Goal: Task Accomplishment & Management: Complete application form

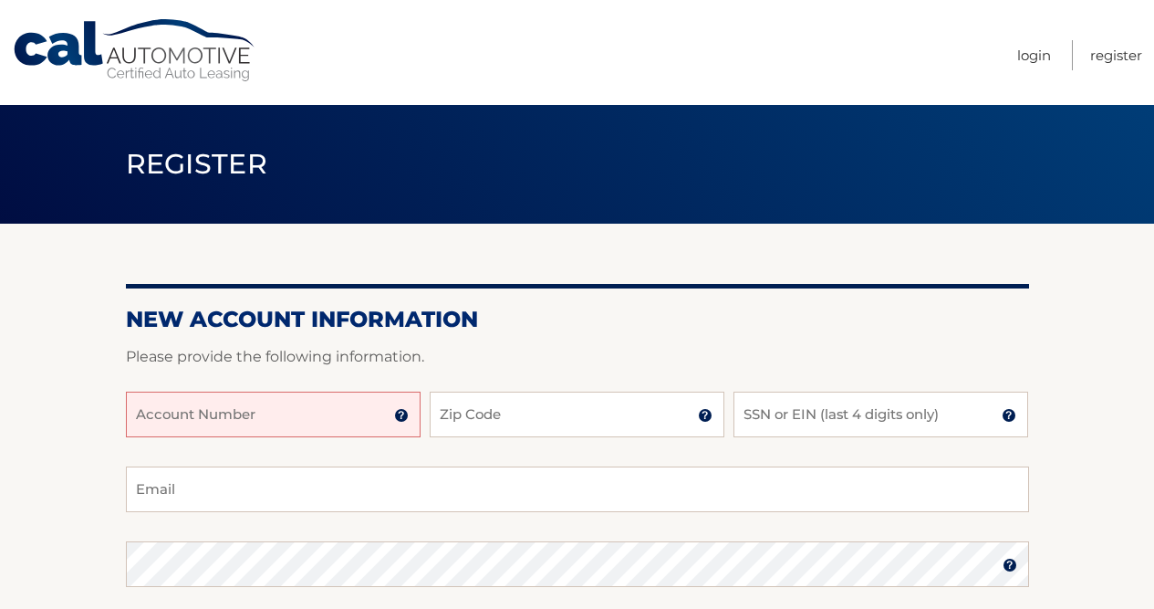
click at [329, 426] on input "Account Number" at bounding box center [273, 414] width 295 height 46
click at [365, 380] on div at bounding box center [577, 381] width 903 height 22
click at [324, 406] on input "Account Number" at bounding box center [273, 414] width 295 height 46
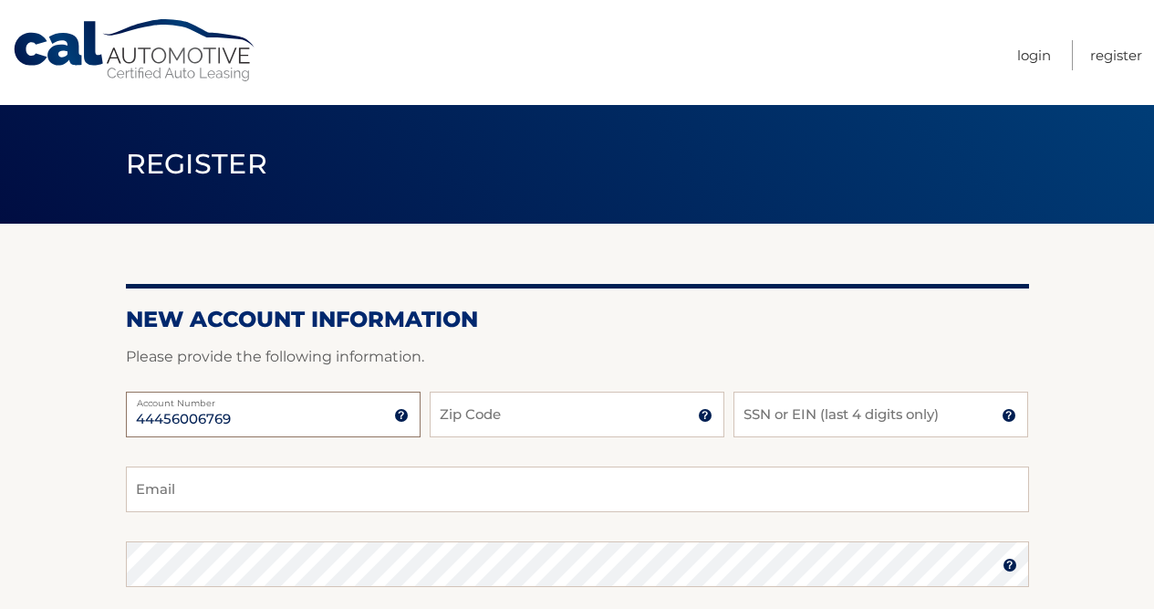
type input "44456006769"
type input "14612"
click at [773, 430] on input "SSN or EIN (last 4 digits only)" at bounding box center [881, 414] width 295 height 46
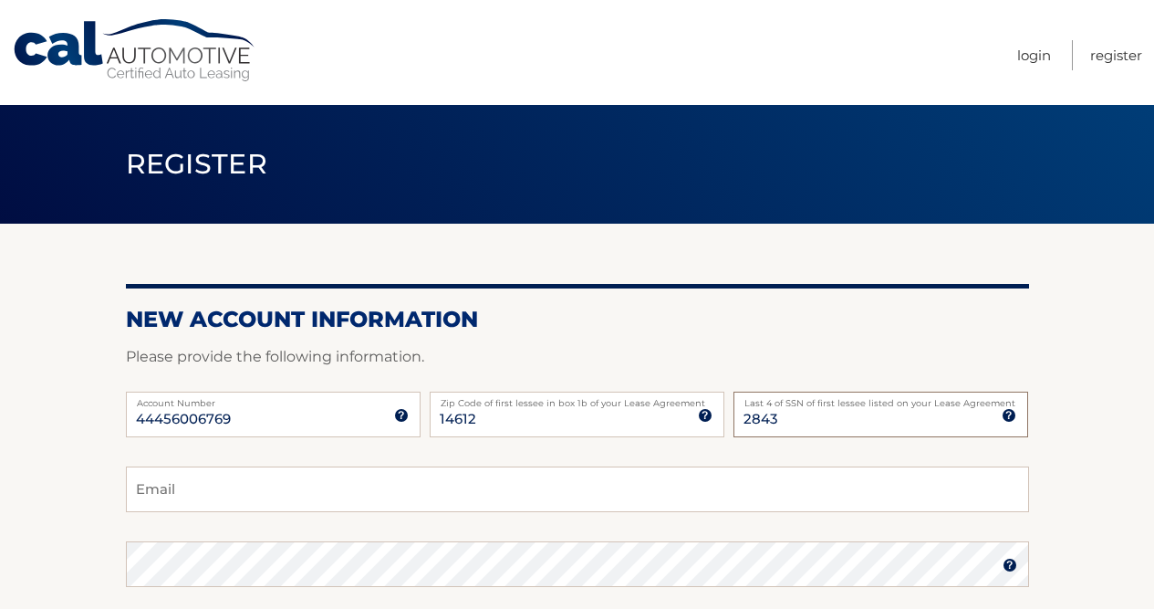
type input "2843"
type input "ashleyvito1315@gmail.com"
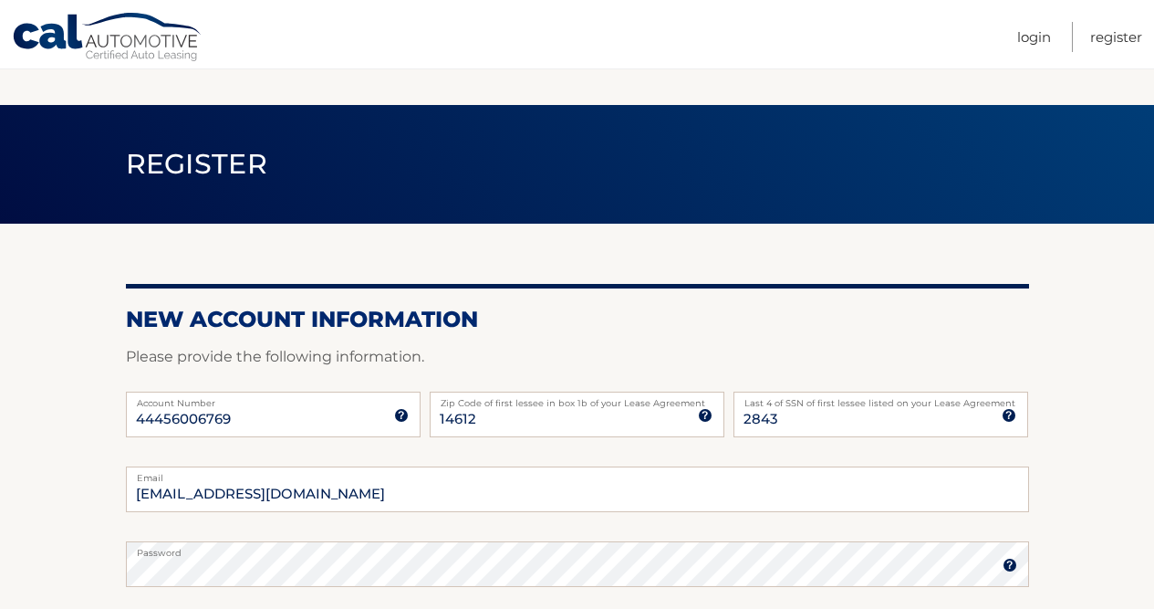
scroll to position [410, 0]
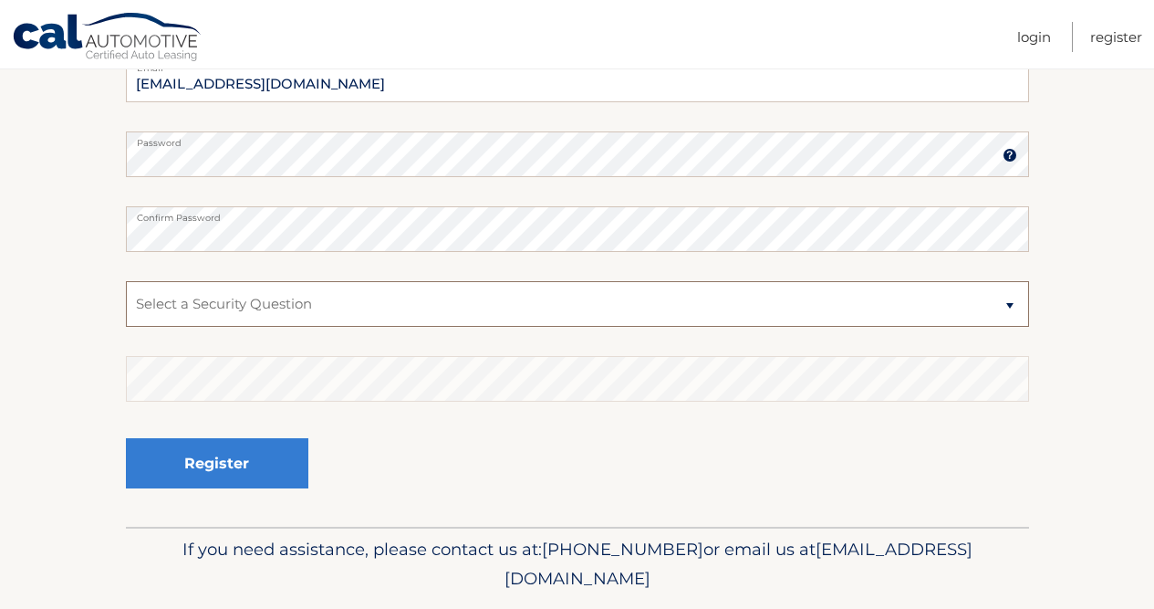
select select "1"
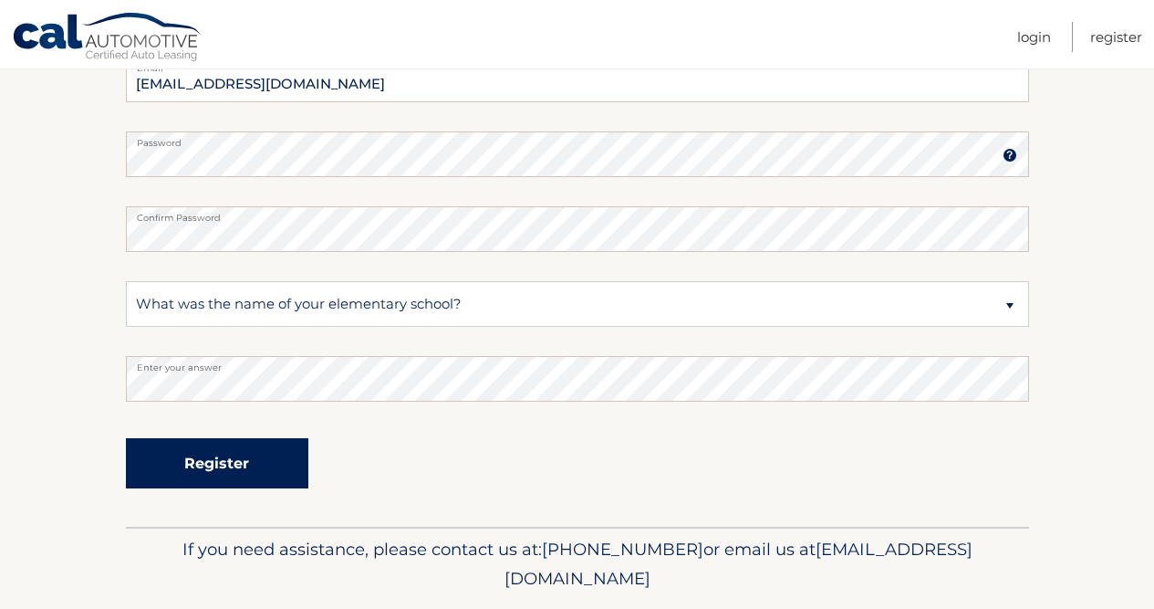
click at [195, 458] on button "Register" at bounding box center [217, 463] width 182 height 50
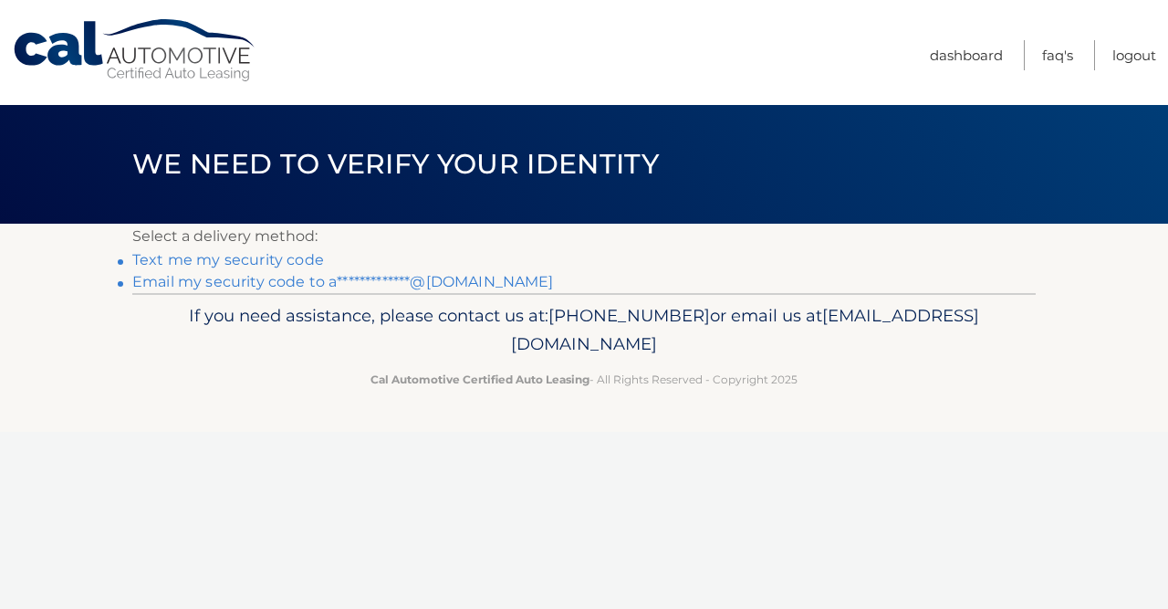
click at [277, 255] on link "Text me my security code" at bounding box center [228, 259] width 192 height 17
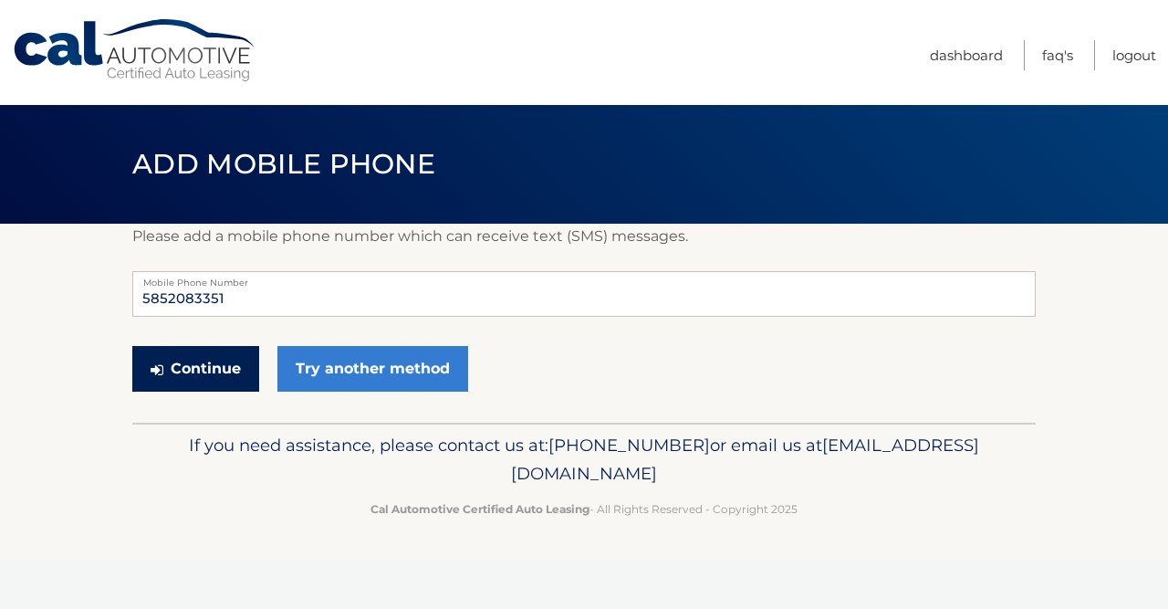
click at [229, 372] on button "Continue" at bounding box center [195, 369] width 127 height 46
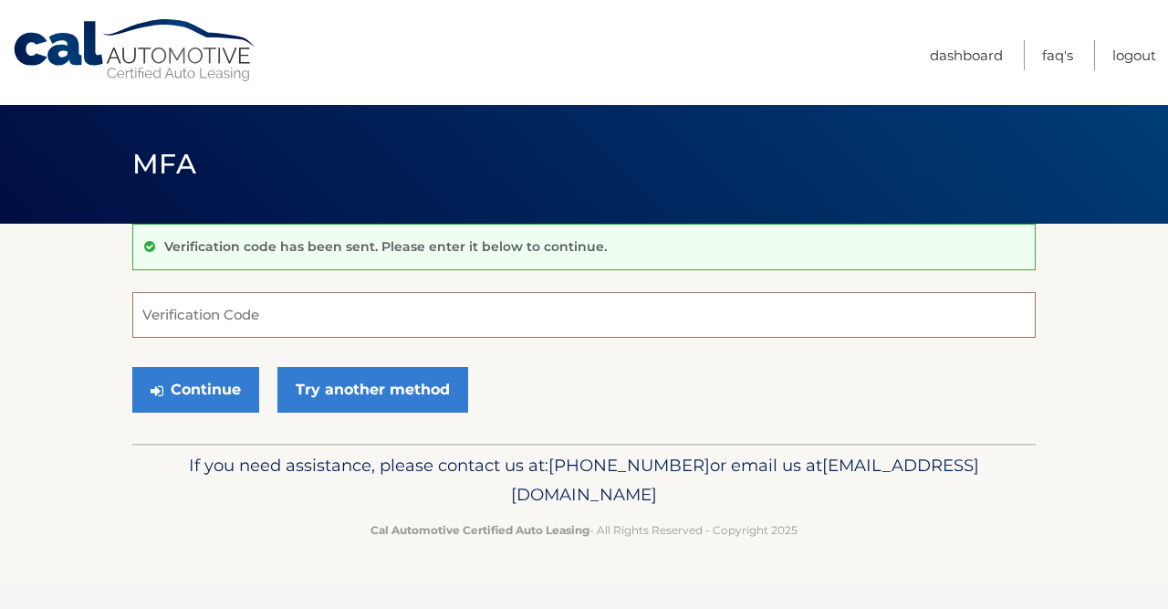
click at [266, 327] on input "Verification Code" at bounding box center [583, 315] width 903 height 46
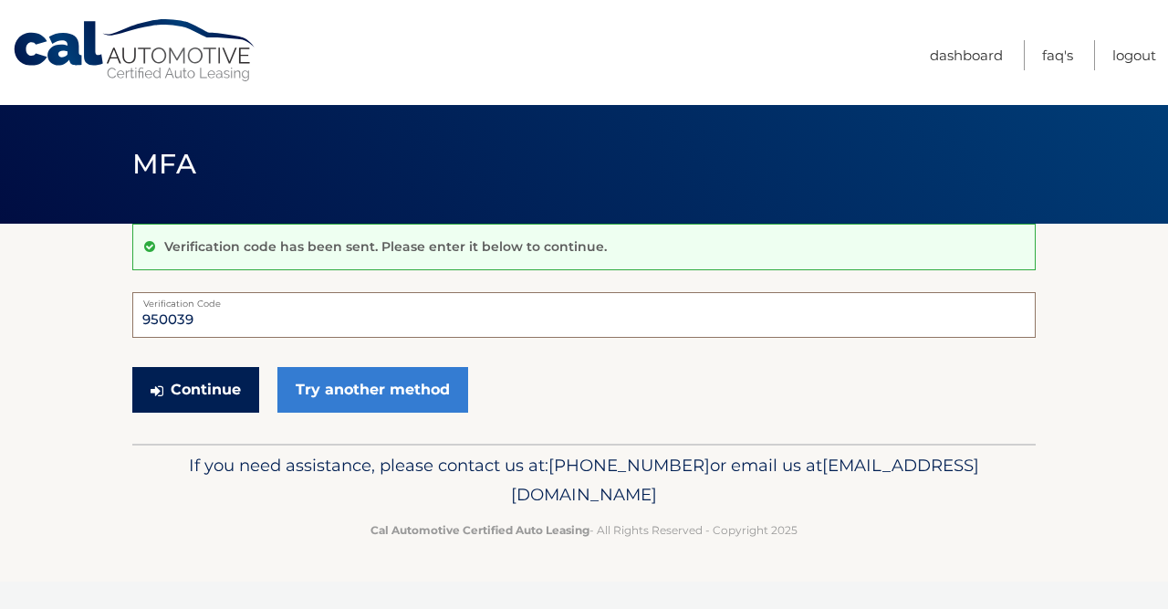
type input "950039"
click at [231, 401] on button "Continue" at bounding box center [195, 390] width 127 height 46
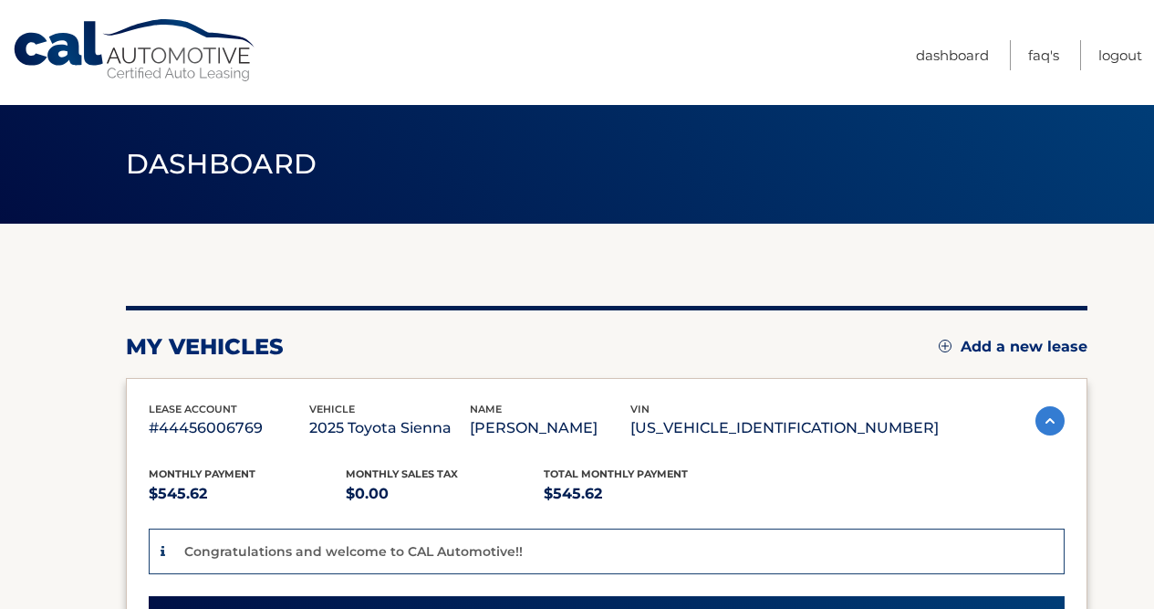
scroll to position [270, 0]
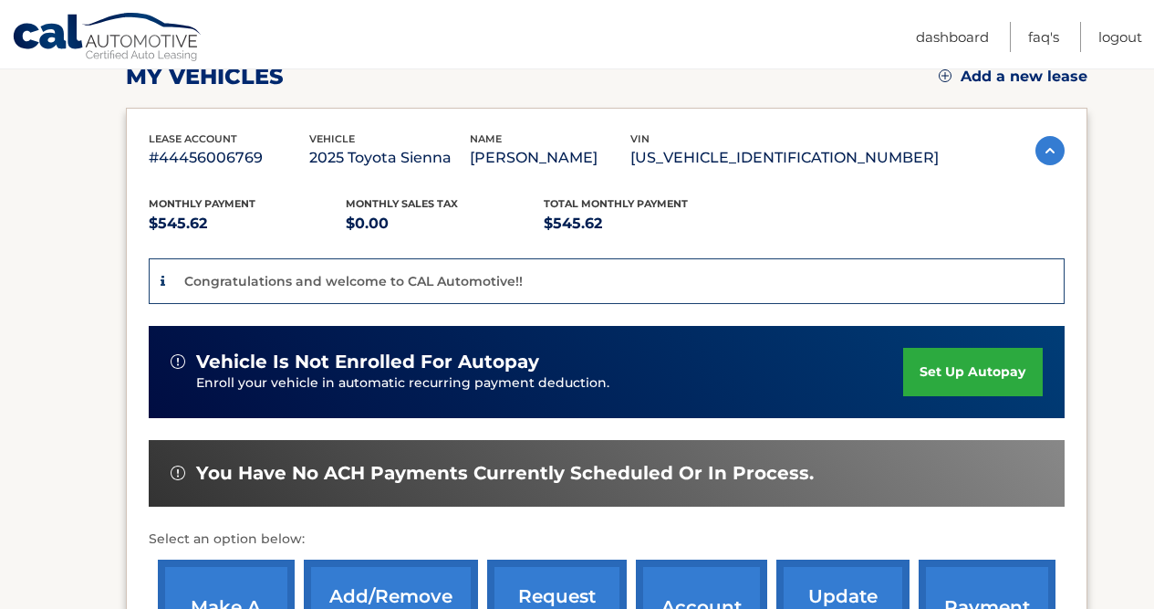
click at [945, 362] on link "set up autopay" at bounding box center [972, 372] width 139 height 48
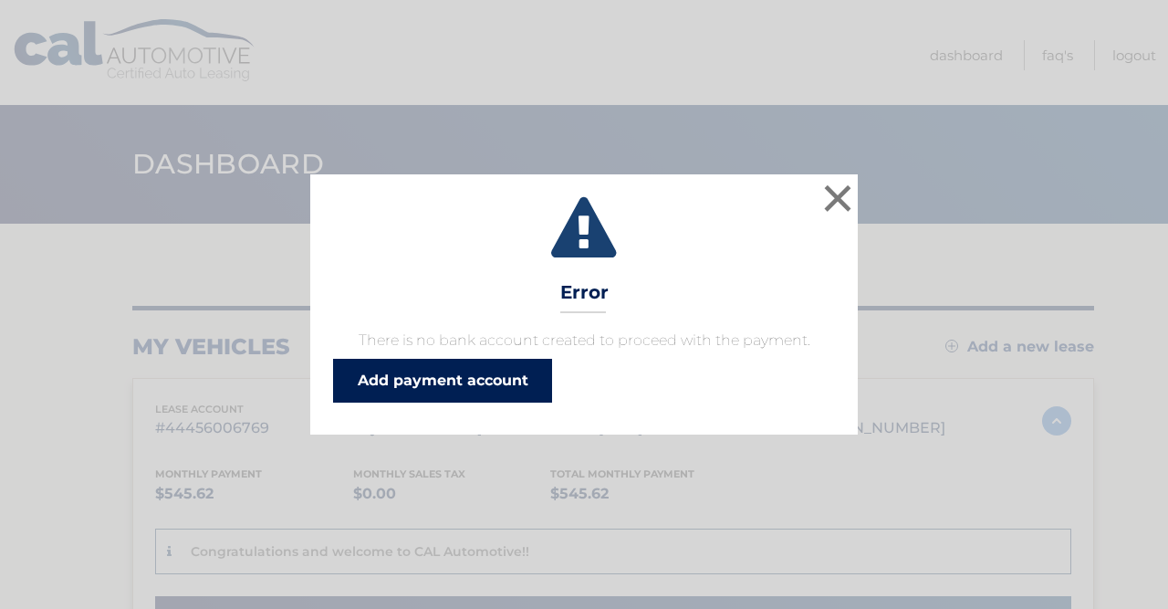
click at [461, 395] on link "Add payment account" at bounding box center [442, 381] width 219 height 44
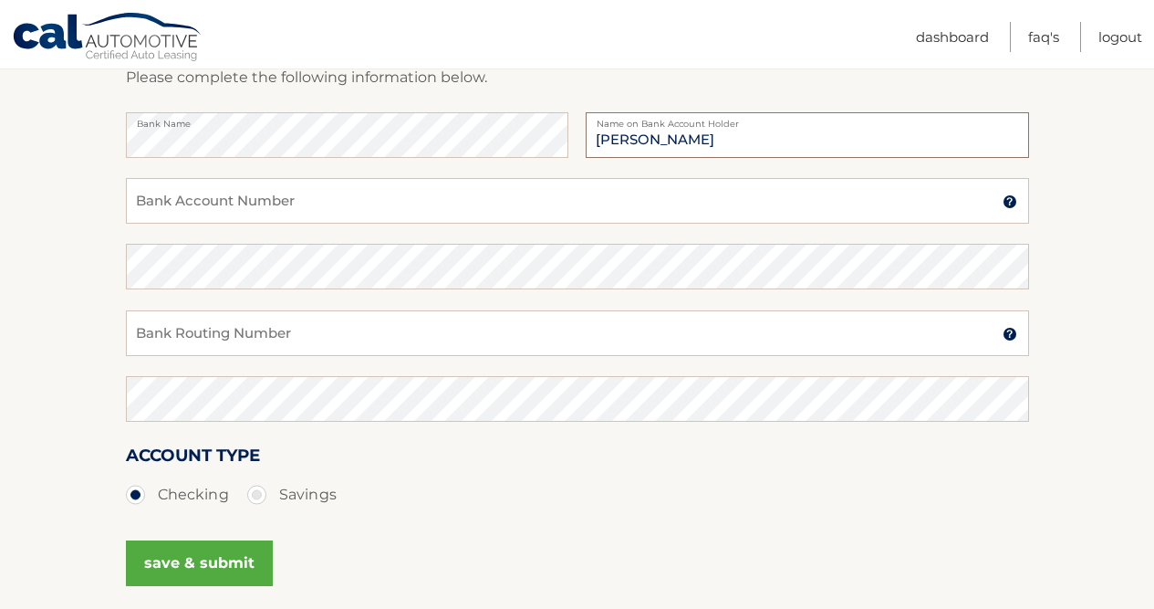
scroll to position [280, 0]
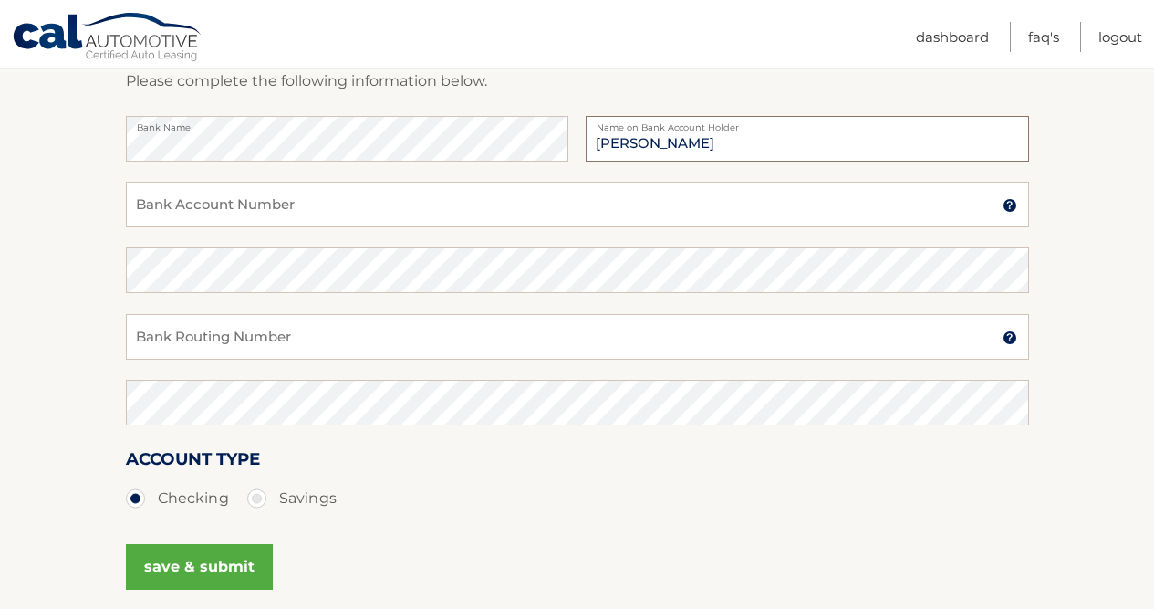
type input "[PERSON_NAME]"
click at [252, 221] on input "Bank Account Number" at bounding box center [577, 205] width 903 height 46
type input "222371863"
click at [249, 335] on input "Bank Routing Number" at bounding box center [577, 337] width 903 height 46
type input "1375339718"
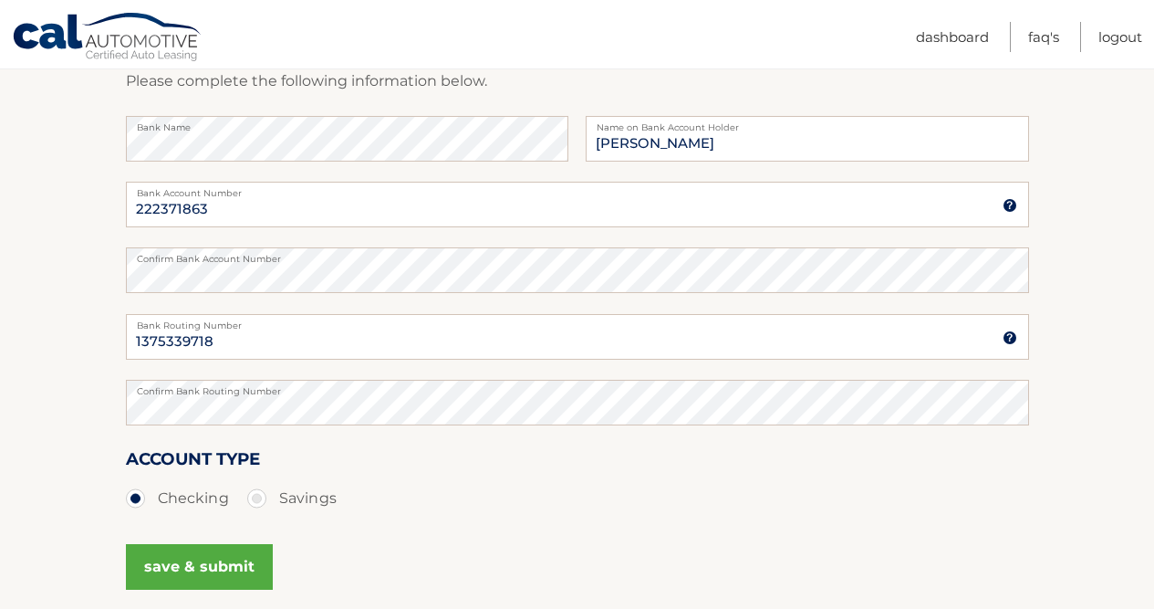
click at [210, 568] on button "save & submit" at bounding box center [199, 567] width 147 height 46
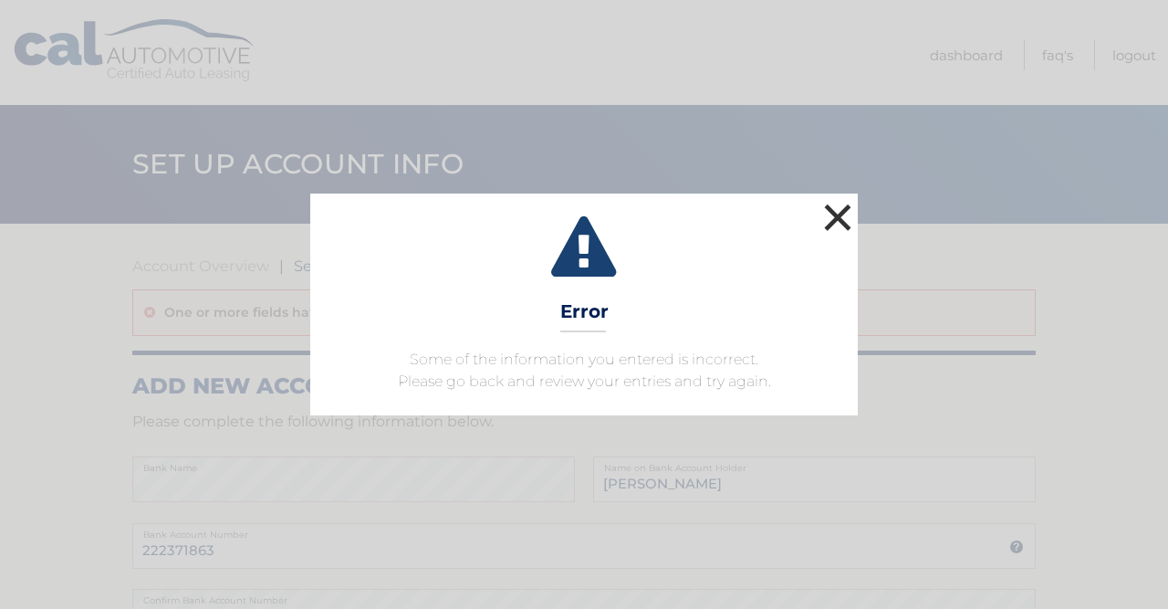
click at [831, 212] on button "×" at bounding box center [837, 217] width 36 height 36
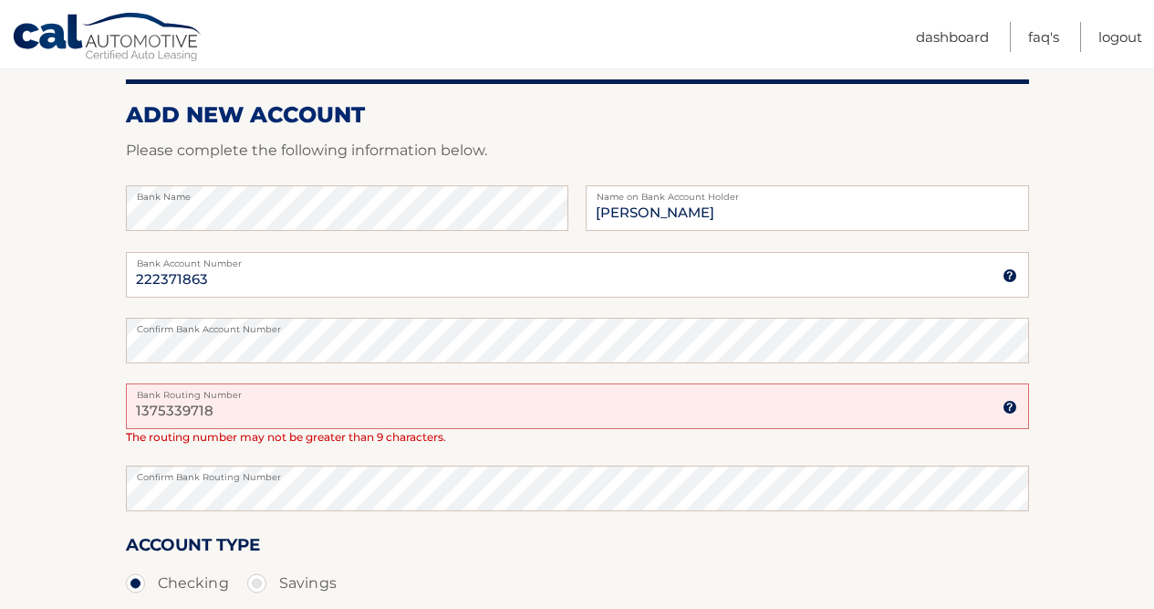
scroll to position [352, 0]
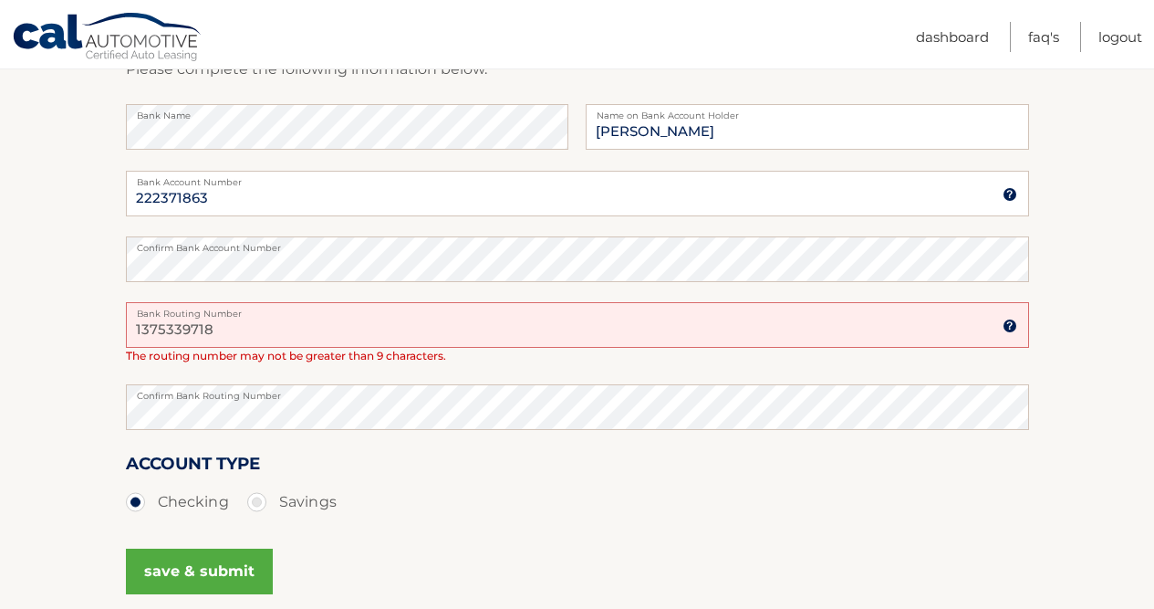
drag, startPoint x: 219, startPoint y: 332, endPoint x: 123, endPoint y: 326, distance: 96.0
click at [123, 326] on section "Account Overview | Set Up Account Info One or more fields have an error. ADD NE…" at bounding box center [577, 257] width 1154 height 773
click at [171, 327] on input "1375339718" at bounding box center [577, 325] width 903 height 46
click at [151, 329] on input "1375339718" at bounding box center [577, 325] width 903 height 46
type input "13753397"
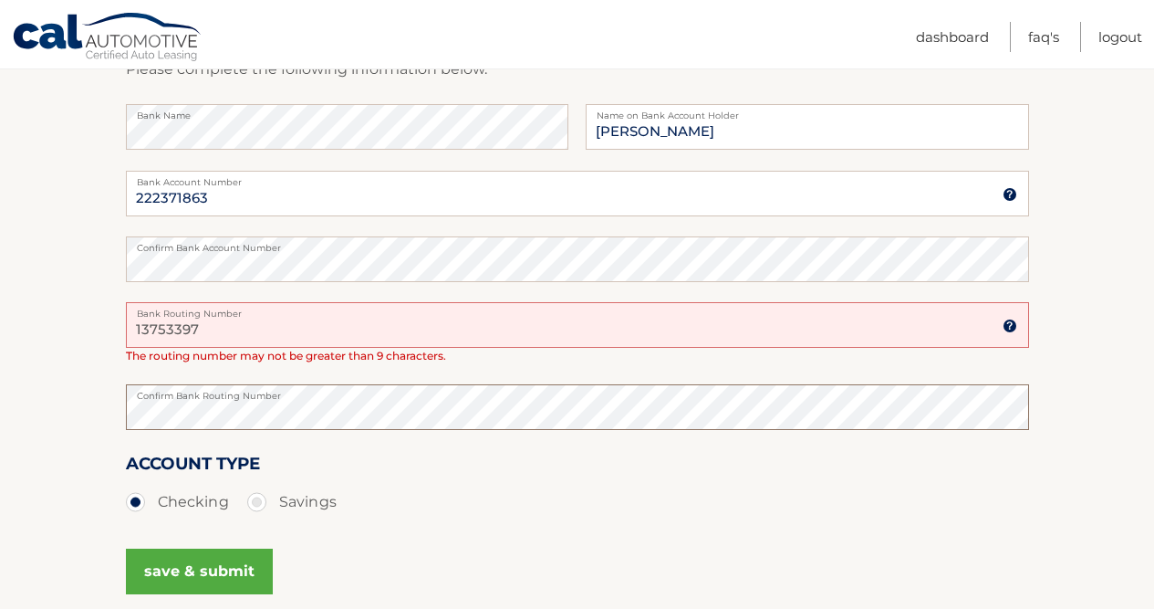
click at [197, 568] on button "save & submit" at bounding box center [199, 571] width 147 height 46
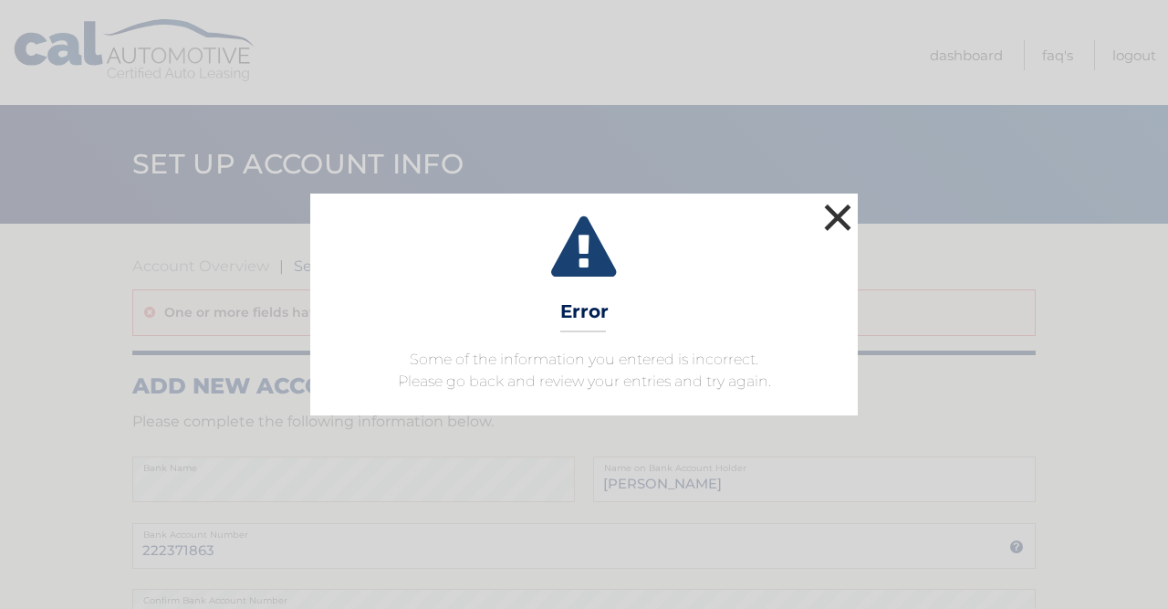
click at [845, 224] on button "×" at bounding box center [837, 217] width 36 height 36
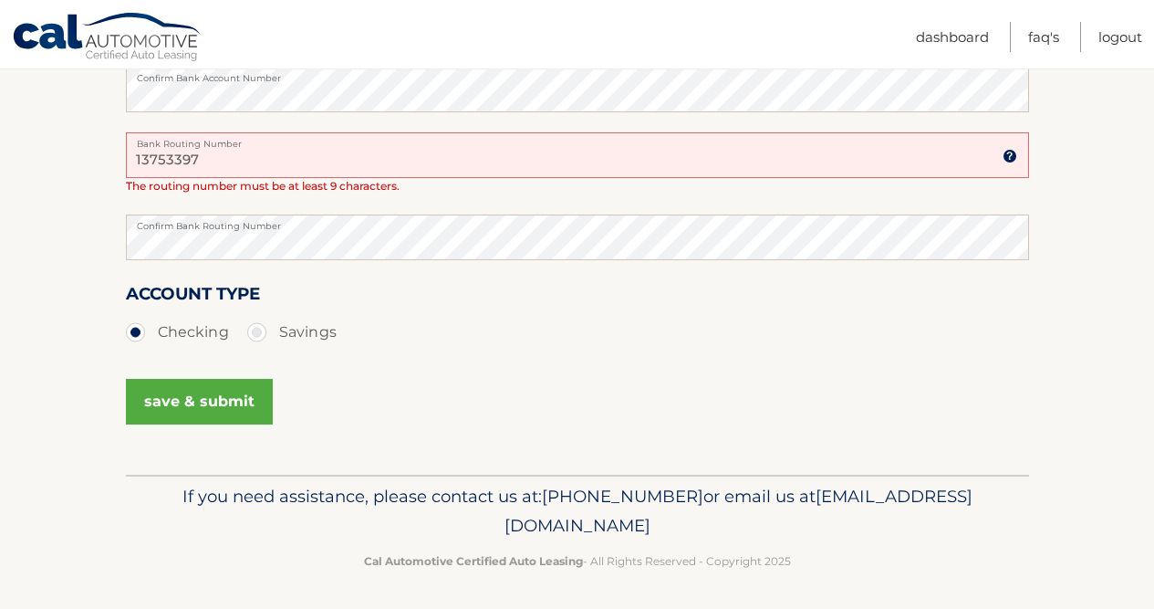
scroll to position [239, 0]
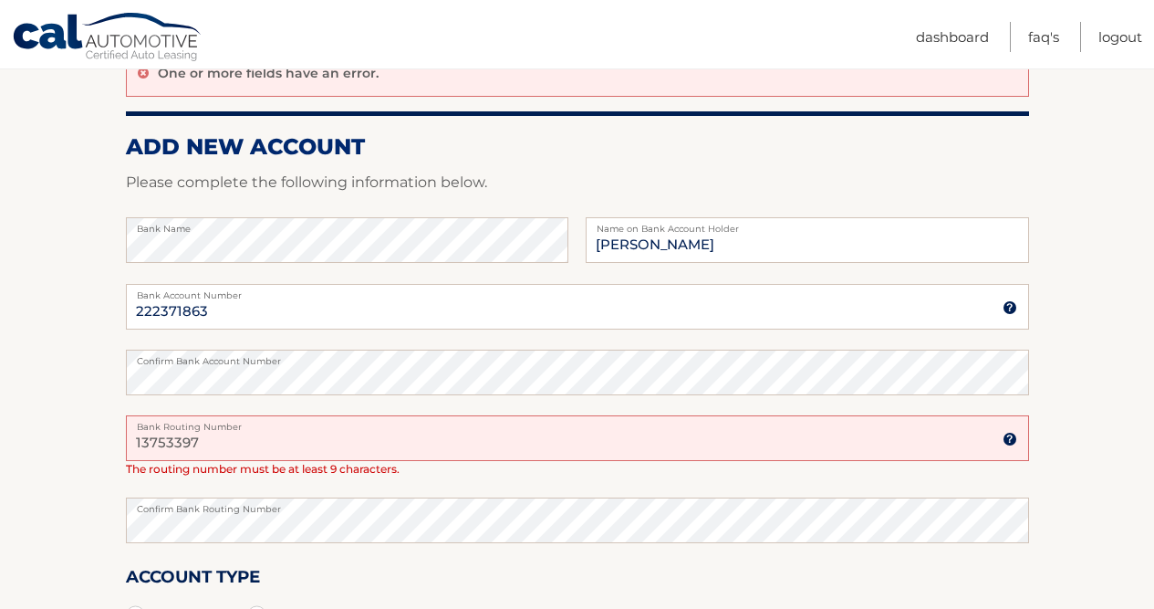
click at [1010, 432] on img at bounding box center [1010, 439] width 15 height 15
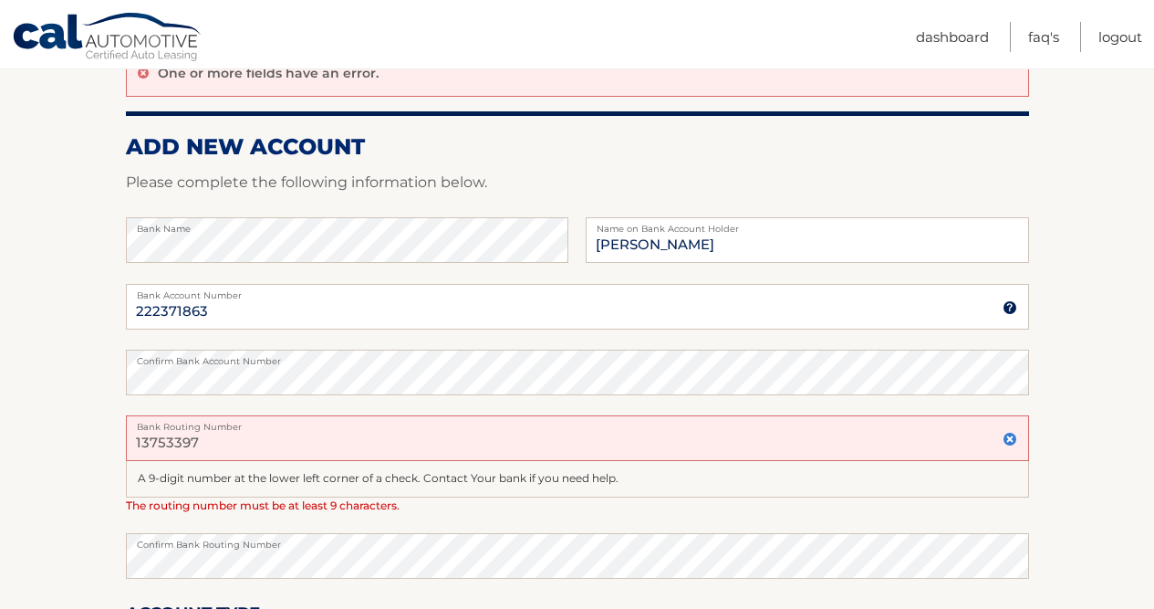
drag, startPoint x: 213, startPoint y: 450, endPoint x: 111, endPoint y: 442, distance: 101.6
click at [111, 442] on section "Account Overview | Set Up Account Info One or more fields have an error. ADD NE…" at bounding box center [577, 388] width 1154 height 808
type input "222371863"
click at [68, 564] on section "Account Overview | Set Up Account Info One or more fields have an error. ADD NE…" at bounding box center [577, 388] width 1154 height 808
click at [1011, 305] on img at bounding box center [1010, 307] width 15 height 15
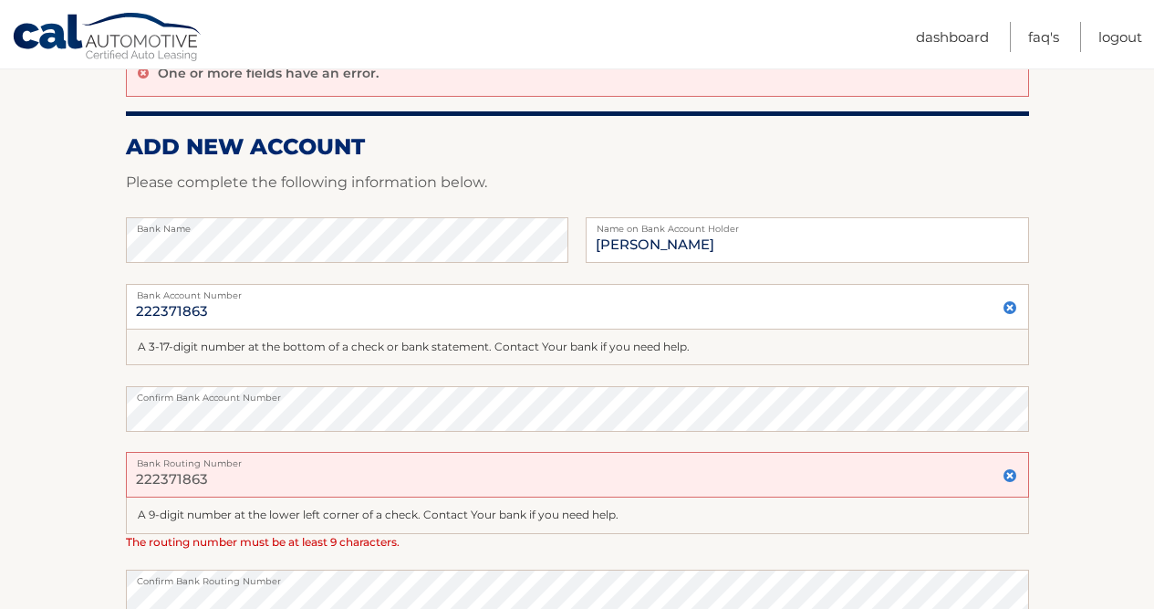
click at [1011, 305] on img at bounding box center [1010, 307] width 15 height 15
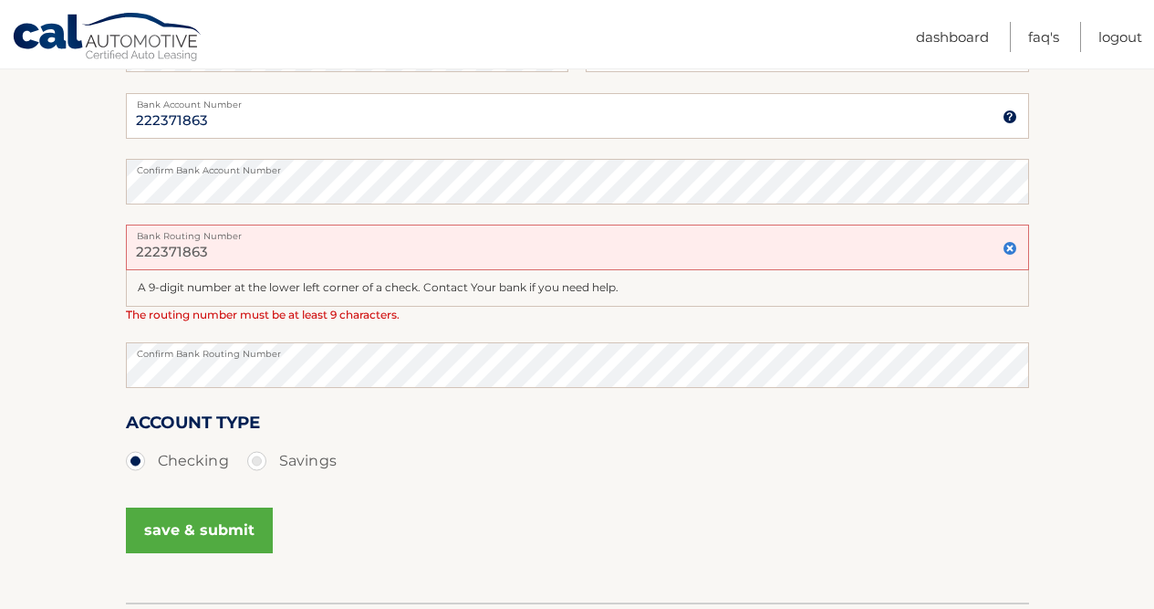
scroll to position [426, 0]
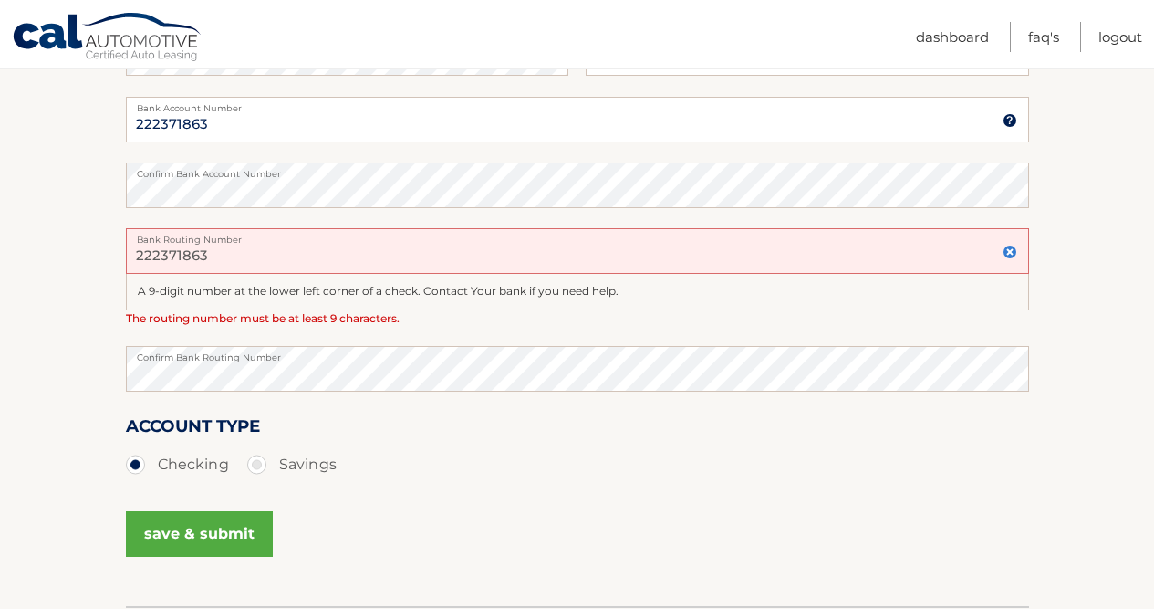
click at [228, 546] on button "save & submit" at bounding box center [199, 534] width 147 height 46
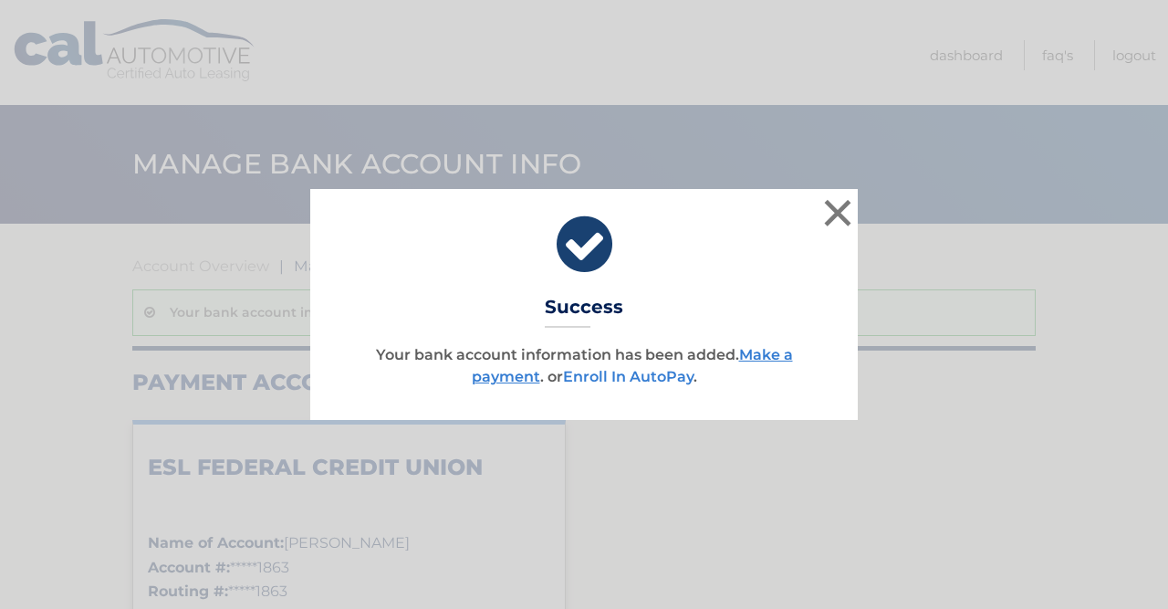
click at [636, 380] on link "Enroll In AutoPay" at bounding box center [628, 376] width 130 height 17
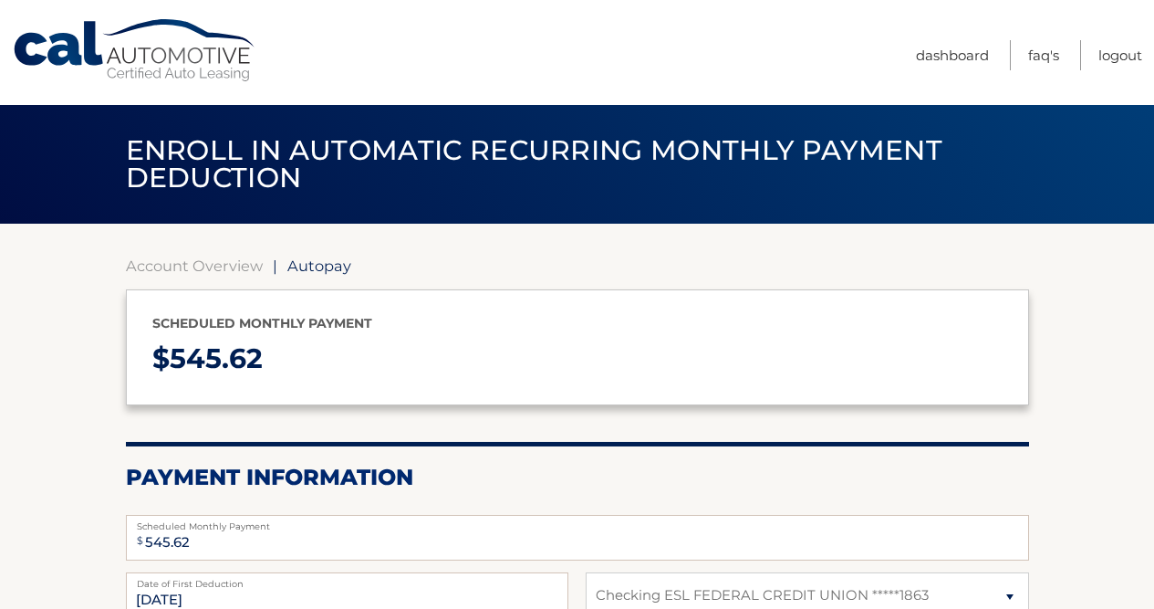
select select "ODAyYzYyZGItNjMyMC00MWVlLWE5ZWQtY2VkYWY2NWQ4NGEz"
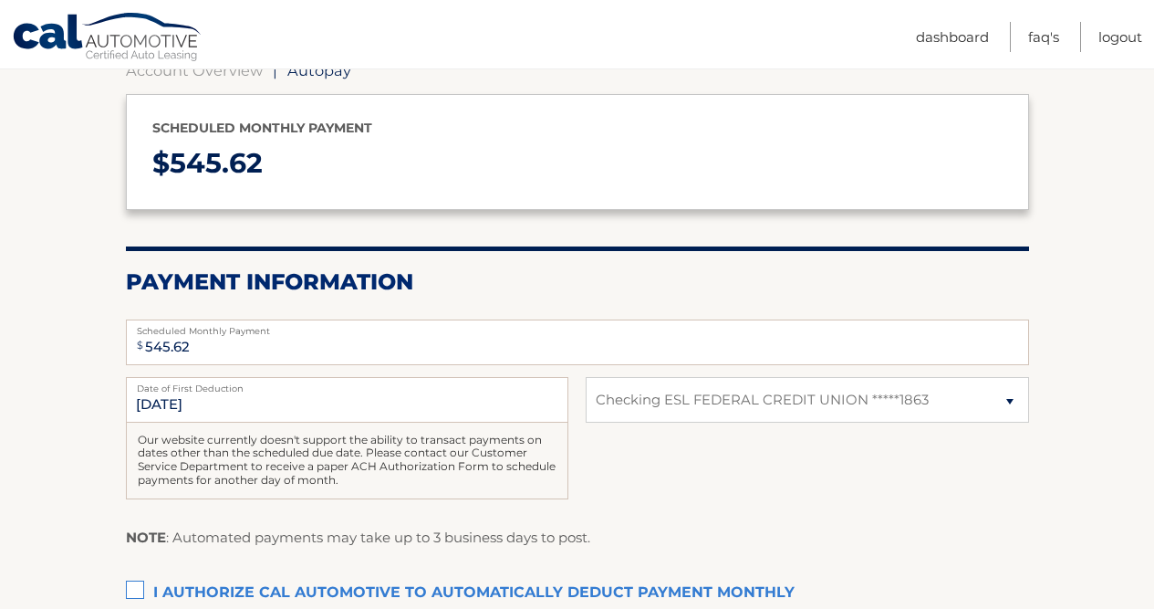
scroll to position [293, 0]
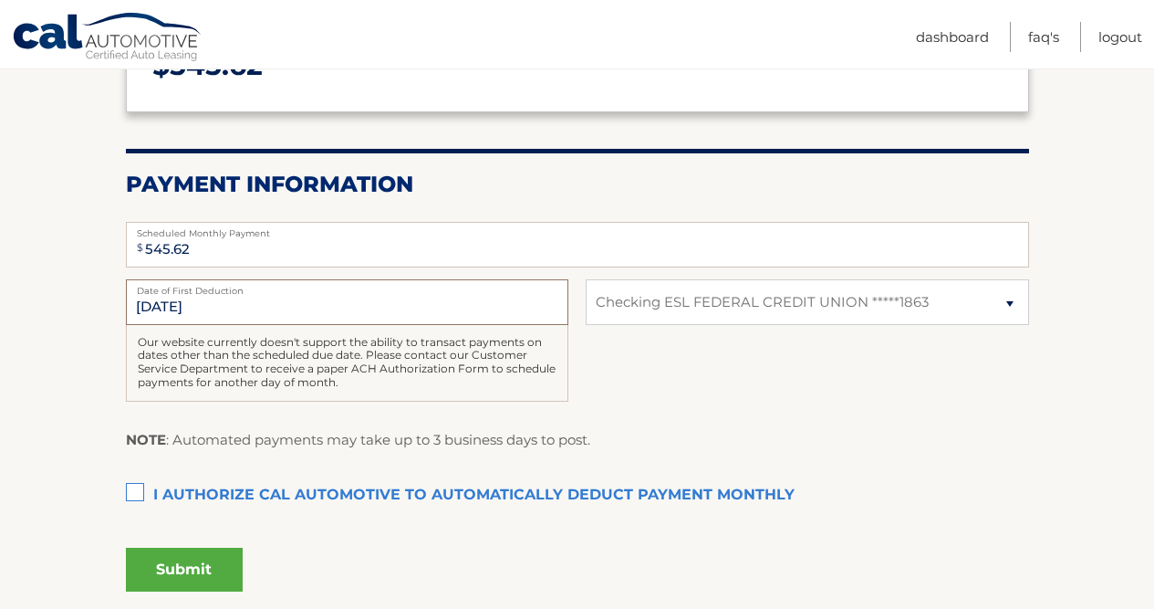
click at [318, 310] on input "[DATE]" at bounding box center [347, 302] width 443 height 46
click at [204, 316] on input "[DATE]" at bounding box center [347, 302] width 443 height 46
click at [194, 310] on input "[DATE]" at bounding box center [347, 302] width 443 height 46
click at [198, 303] on input "[DATE]" at bounding box center [347, 302] width 443 height 46
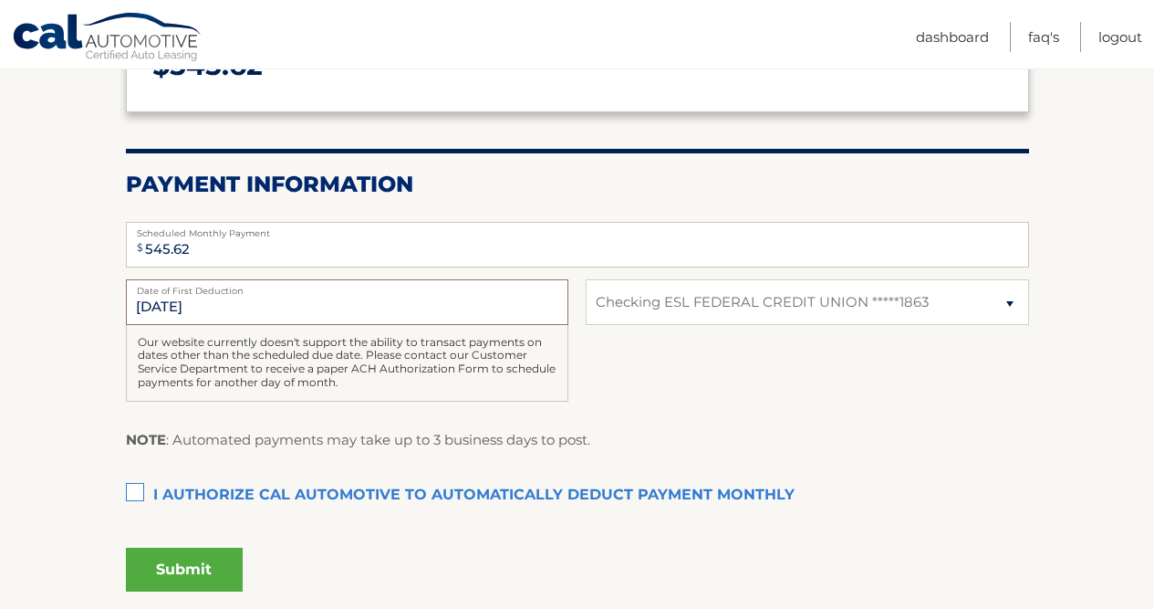
click at [199, 303] on input "[DATE]" at bounding box center [347, 302] width 443 height 46
click at [141, 488] on label "I authorize cal automotive to automatically deduct payment monthly This checkbo…" at bounding box center [577, 495] width 903 height 36
click at [0, 0] on input "I authorize cal automotive to automatically deduct payment monthly This checkbo…" at bounding box center [0, 0] width 0 height 0
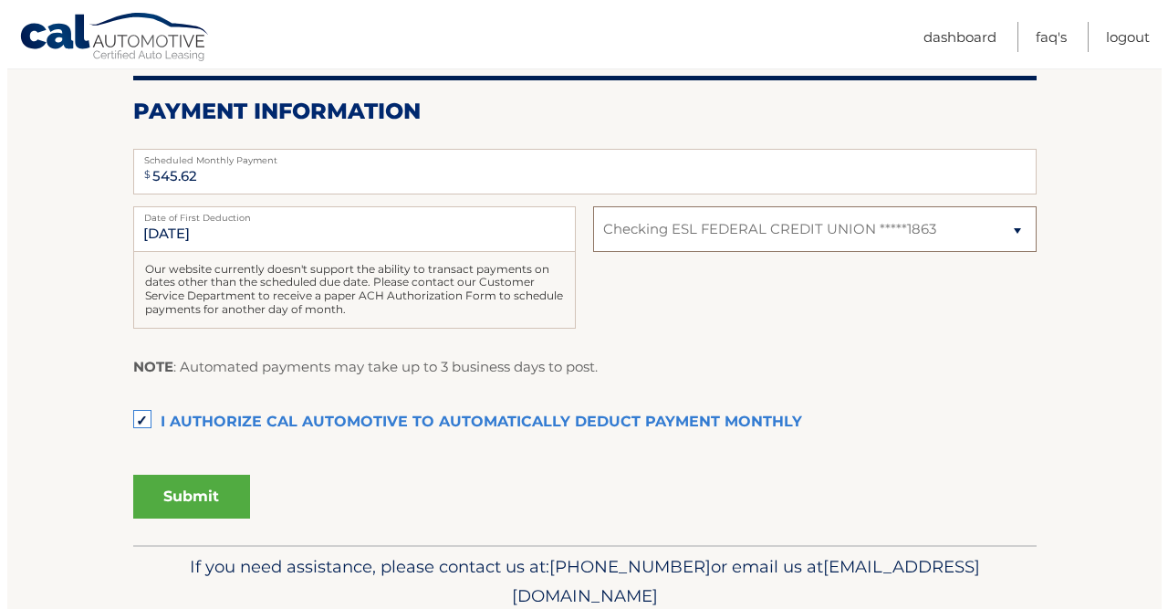
scroll to position [349, 0]
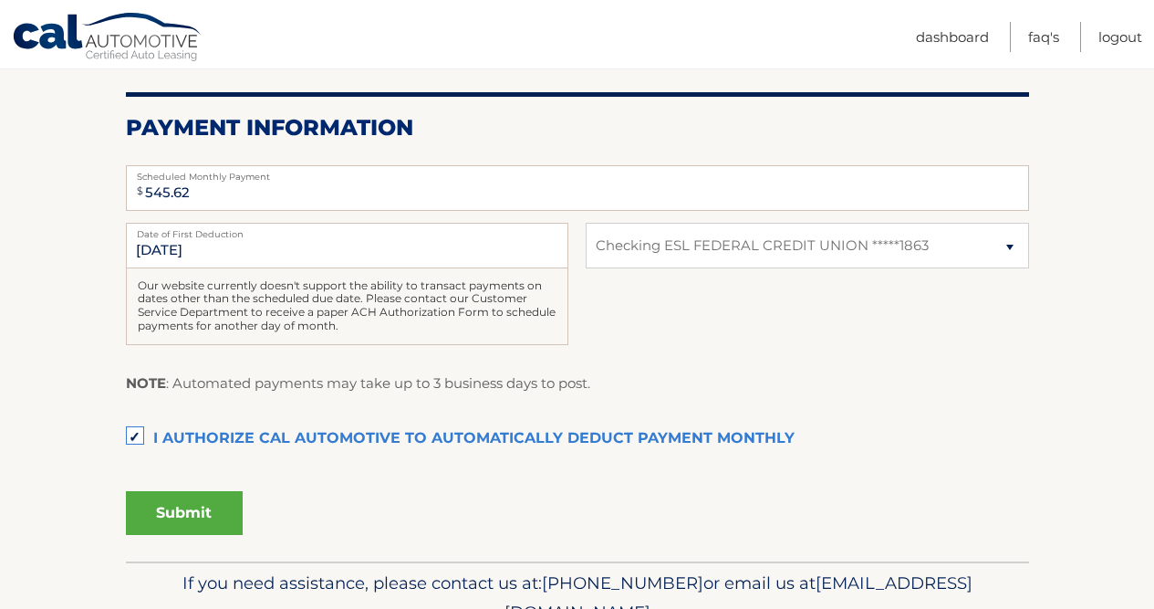
click at [231, 520] on button "Submit" at bounding box center [184, 513] width 117 height 44
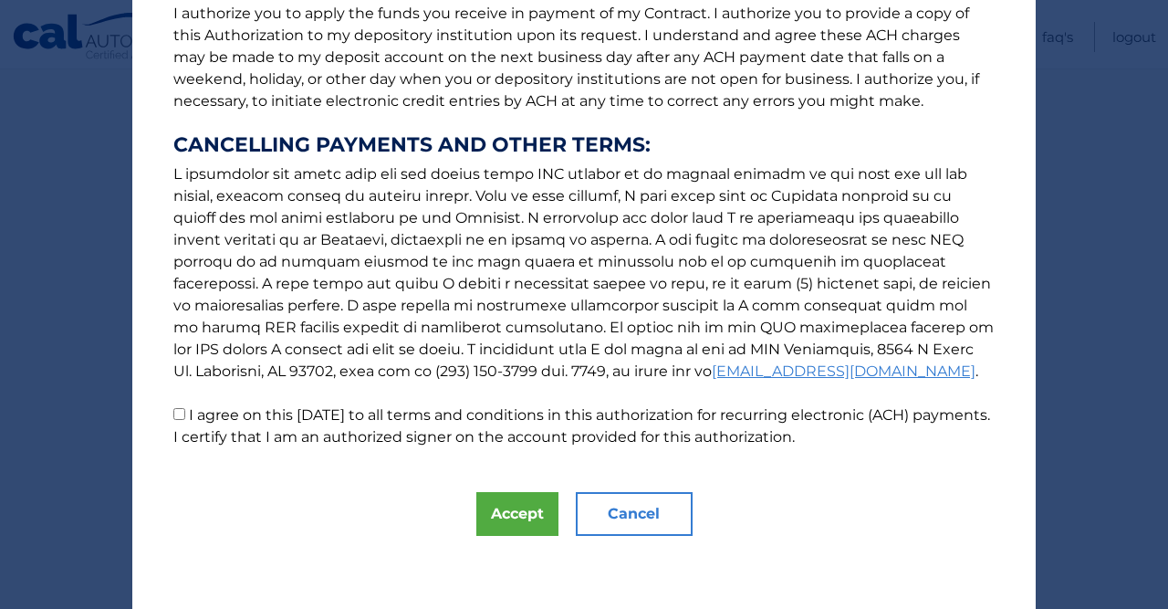
scroll to position [0, 0]
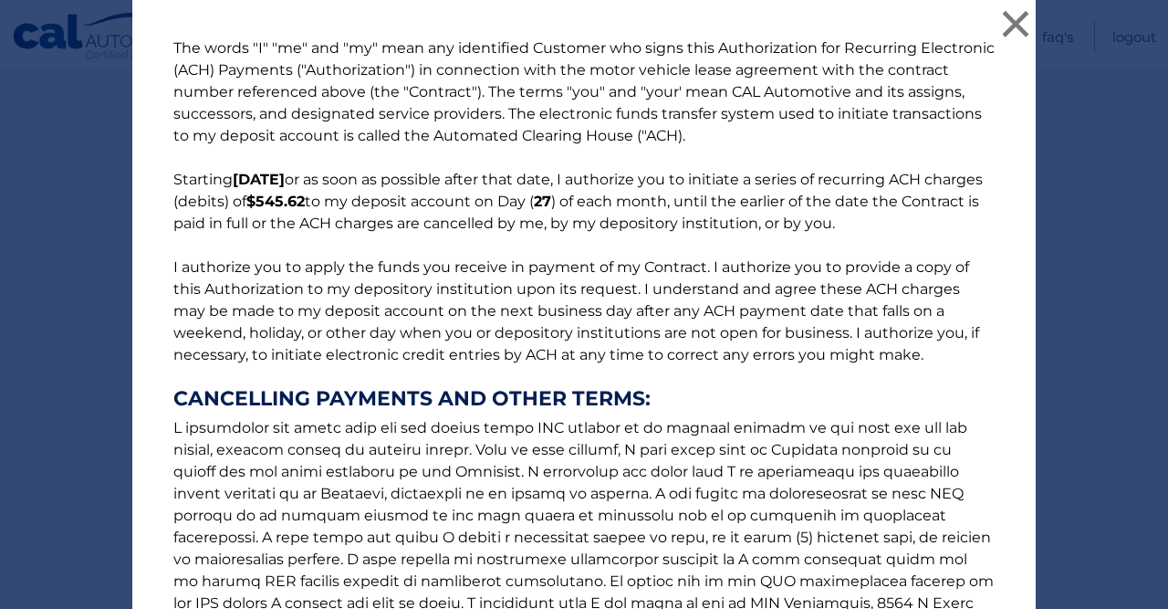
click at [613, 203] on p "The words "I" "me" and "my" mean any identified Customer who signs this Authori…" at bounding box center [584, 369] width 858 height 664
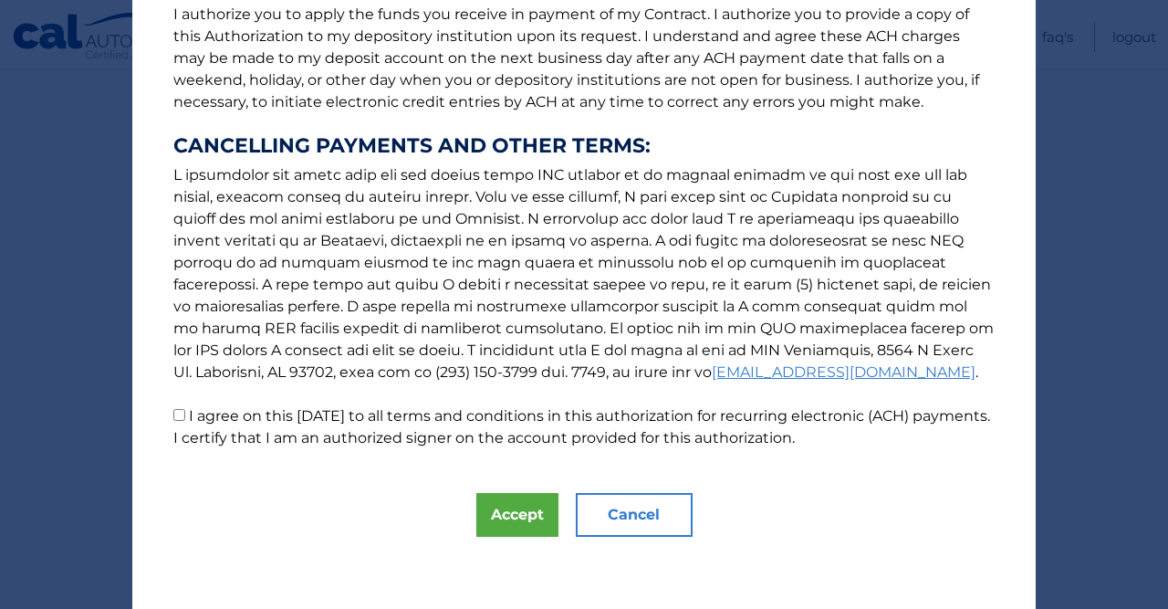
scroll to position [254, 0]
click at [507, 531] on button "Accept" at bounding box center [517, 514] width 82 height 44
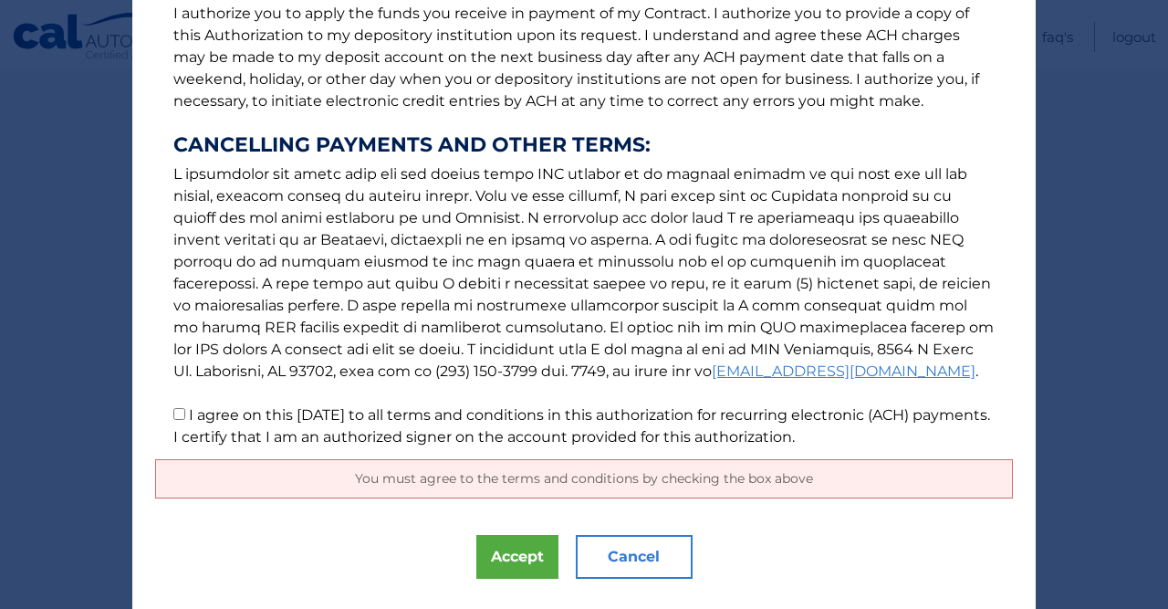
click at [180, 419] on p "The words "I" "me" and "my" mean any identified Customer who signs this Authori…" at bounding box center [584, 116] width 858 height 664
click at [179, 422] on p "The words "I" "me" and "my" mean any identified Customer who signs this Authori…" at bounding box center [584, 116] width 858 height 664
click at [175, 418] on input "I agree on this [DATE] to all terms and conditions in this authorization for re…" at bounding box center [179, 414] width 12 height 12
checkbox input "true"
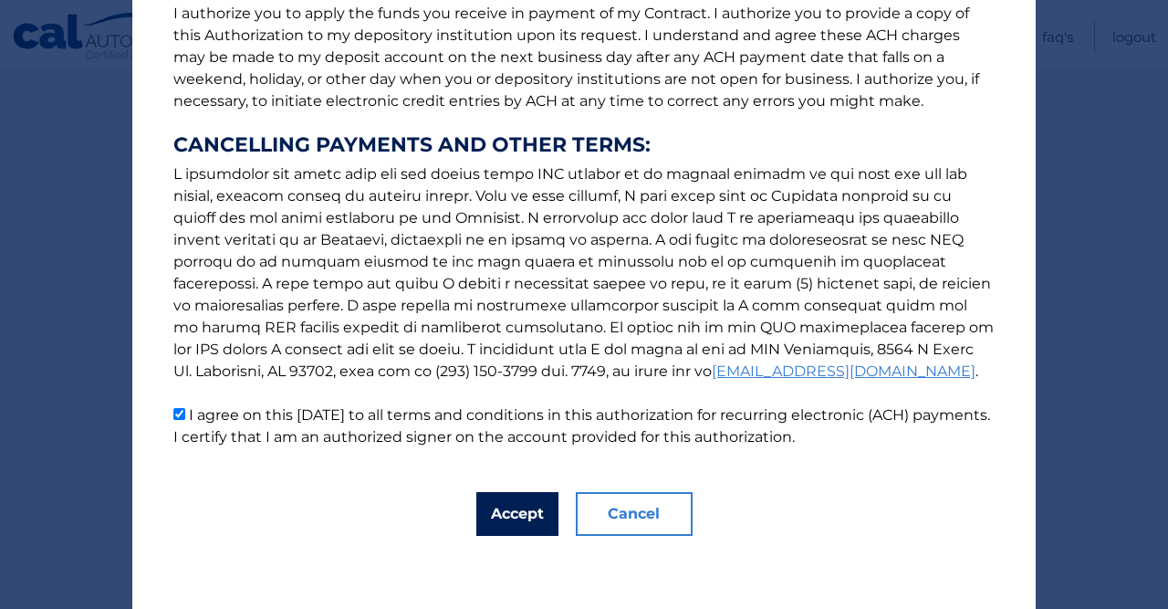
click at [489, 507] on button "Accept" at bounding box center [517, 514] width 82 height 44
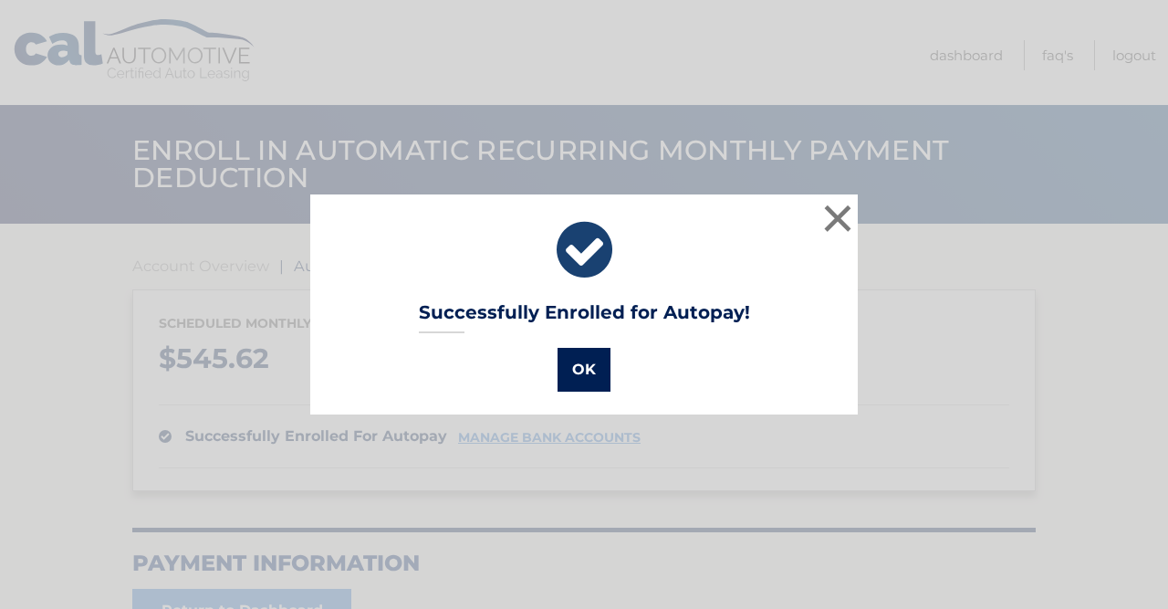
click at [586, 370] on button "OK" at bounding box center [583, 370] width 53 height 44
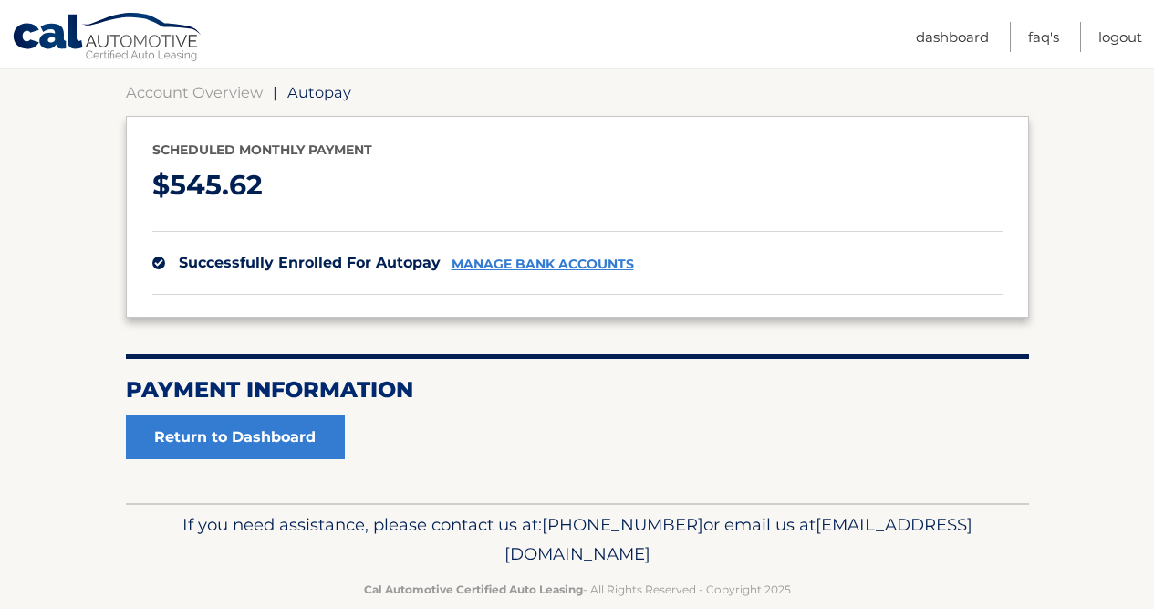
scroll to position [203, 0]
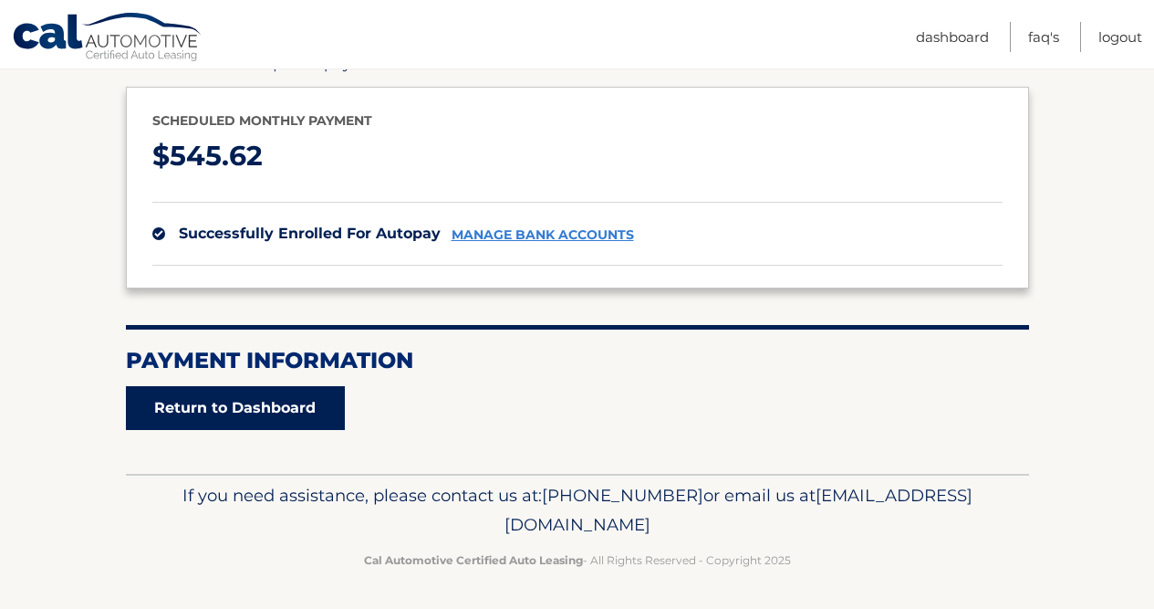
click at [305, 415] on link "Return to Dashboard" at bounding box center [235, 408] width 219 height 44
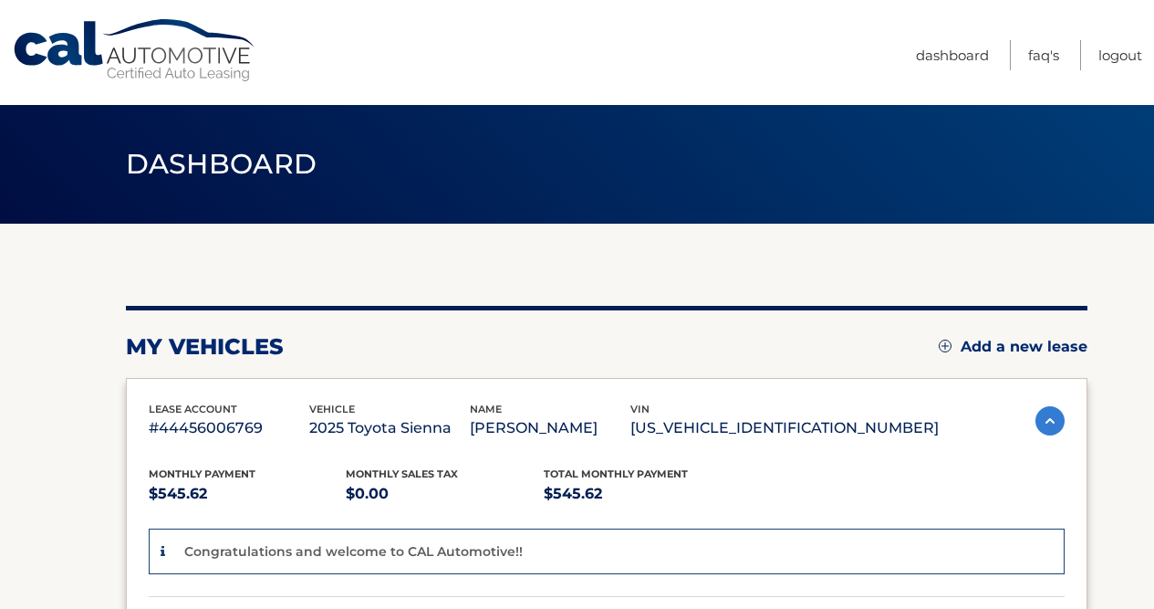
click at [1025, 54] on li "FAQ's" at bounding box center [1035, 55] width 50 height 30
click at [968, 61] on link "Dashboard" at bounding box center [952, 55] width 73 height 30
click at [64, 50] on link "Cal Automotive" at bounding box center [135, 50] width 246 height 65
click at [953, 54] on link "Dashboard" at bounding box center [952, 55] width 73 height 30
click at [1036, 61] on link "FAQ's" at bounding box center [1043, 55] width 31 height 30
